Goal: Navigation & Orientation: Find specific page/section

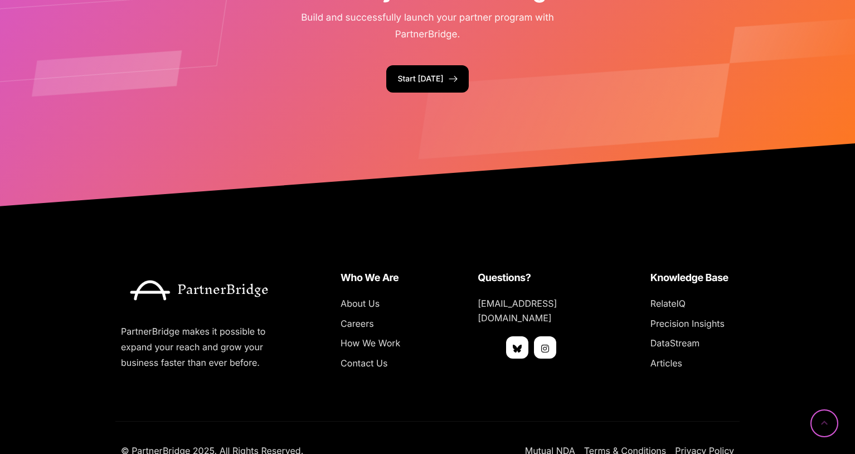
scroll to position [2784, 0]
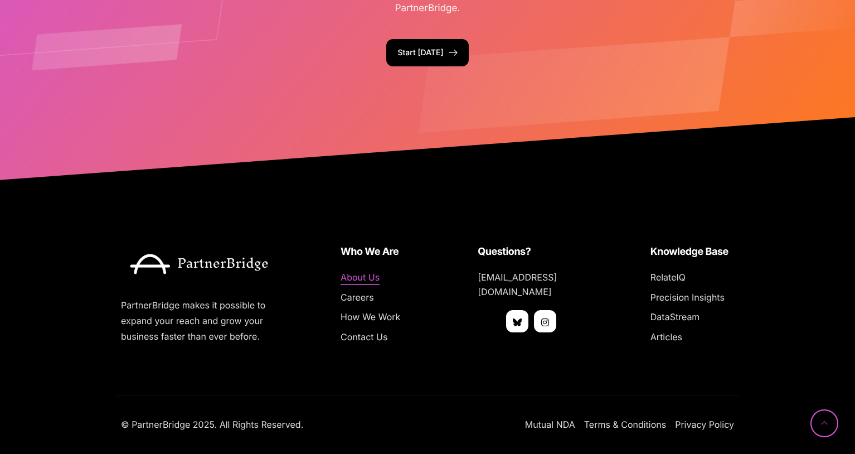
click at [376, 277] on span "About Us" at bounding box center [360, 277] width 39 height 14
